Goal: Information Seeking & Learning: Learn about a topic

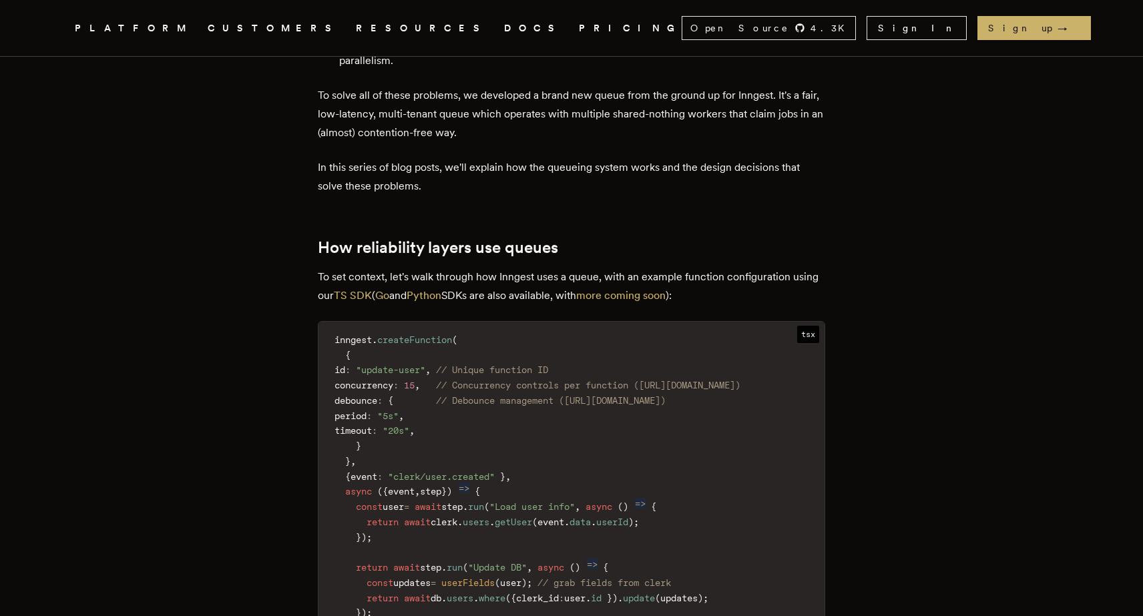
scroll to position [1612, 0]
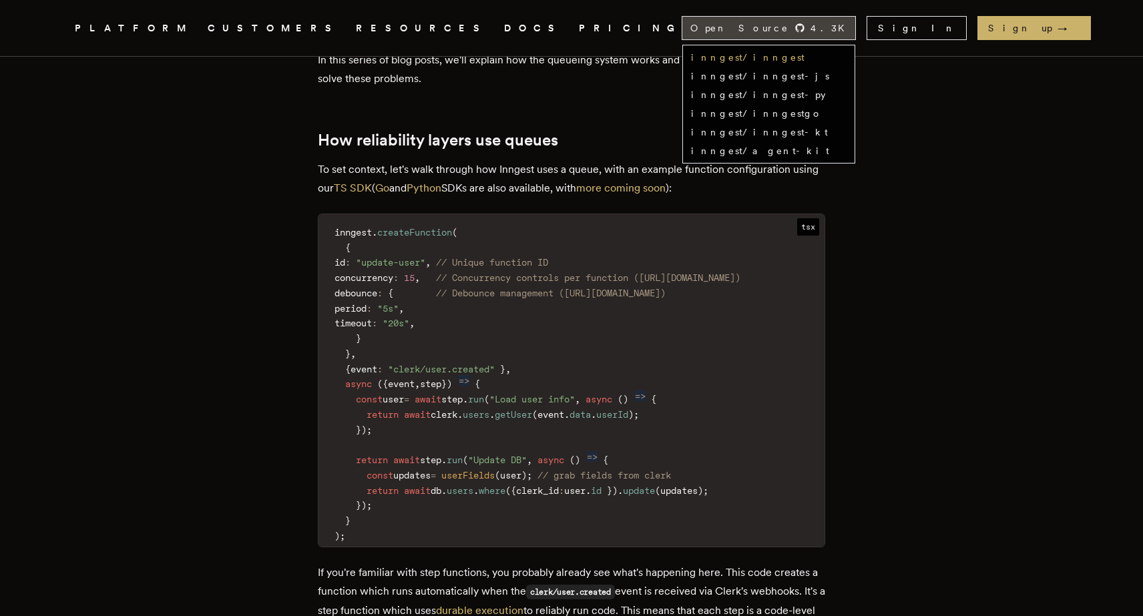
click at [805, 56] on link "inngest/inngest" at bounding box center [748, 57] width 114 height 11
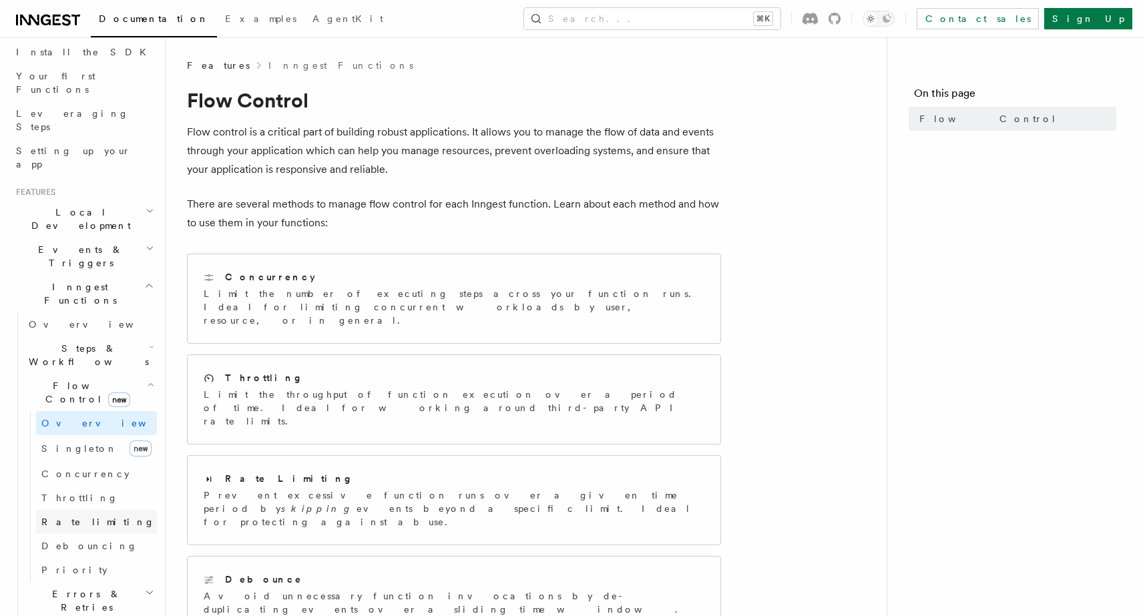
scroll to position [171, 0]
